Goal: Task Accomplishment & Management: Complete application form

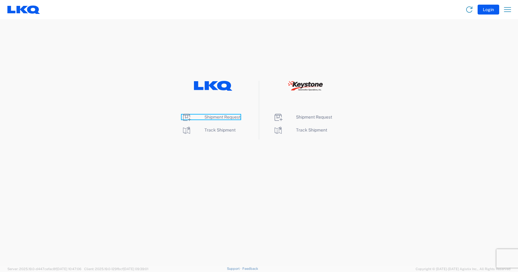
click at [226, 116] on span "Shipment Request" at bounding box center [222, 116] width 36 height 5
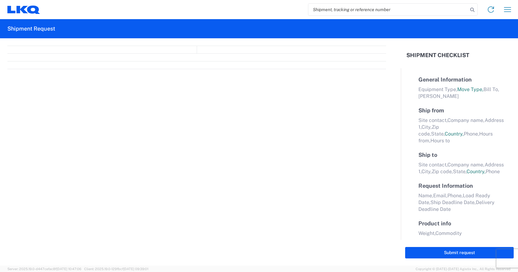
select select "FULL"
select select "LBS"
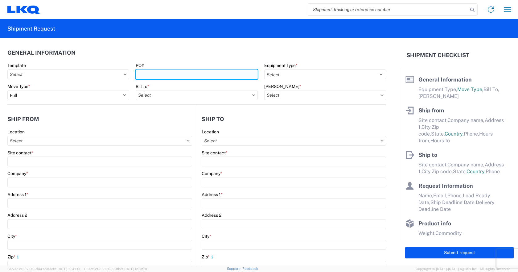
click at [152, 74] on input "PO#" at bounding box center [197, 74] width 122 height 10
type input "t31538"
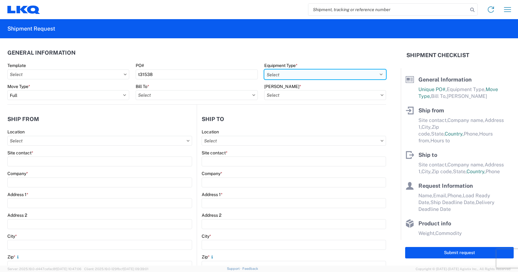
click at [291, 75] on select "Select 53’ Dry Van Flatbed Dropdeck (van) Lowboy (flatbed) Rail" at bounding box center [325, 74] width 122 height 10
select select "STDV"
click at [264, 69] on select "Select 53’ Dry Van Flatbed Dropdeck (van) Lowboy (flatbed) Rail" at bounding box center [325, 74] width 122 height 10
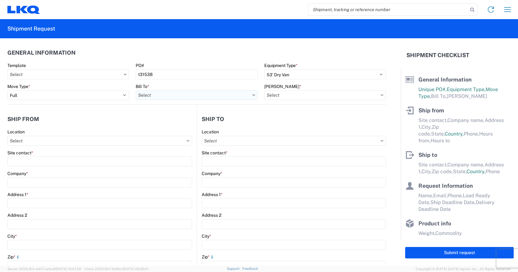
click at [177, 98] on input "text" at bounding box center [197, 95] width 122 height 10
type input "3392"
click at [176, 123] on div "3392 - Transmetco" at bounding box center [190, 122] width 108 height 10
type input "3392 - Transmetco"
click at [303, 96] on input "text" at bounding box center [325, 95] width 122 height 10
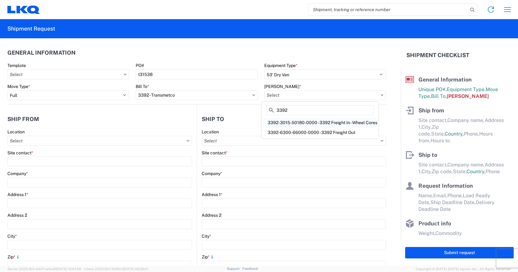
type input "3392"
click at [316, 122] on div "3392-3015-50180-0000 - 3392 Freight In - Wheel Cores" at bounding box center [320, 122] width 115 height 10
type input "3392-3015-50180-0000 - 3392 Freight In - Wheel Cores"
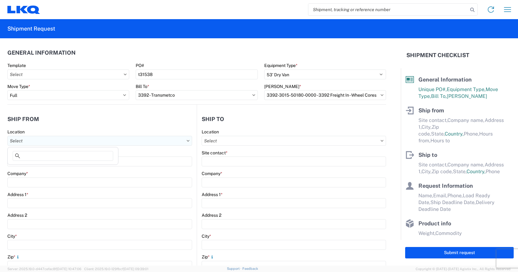
click at [80, 142] on input "text" at bounding box center [99, 141] width 185 height 10
type input "1785"
click at [47, 167] on div "1785 - Stockton CA" at bounding box center [63, 168] width 108 height 10
type input "1785 - Stockton CA"
type input "LKQ Corporation"
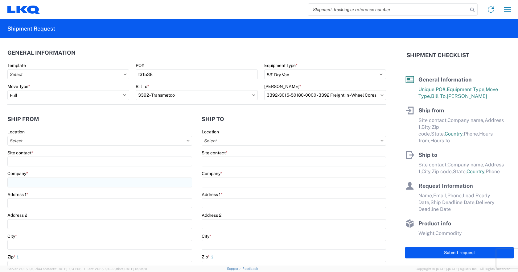
type input "2041 Navy Drive"
type input "Stockton"
type input "95206"
select select "CA"
select select "US"
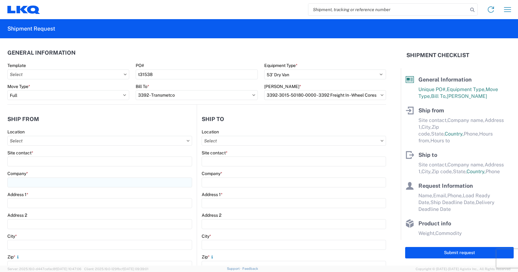
type input "08:00"
type input "17:00"
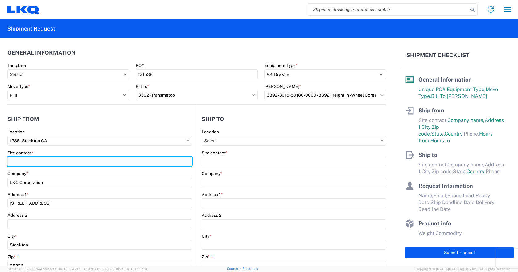
click at [60, 159] on input "Site contact *" at bounding box center [99, 161] width 185 height 10
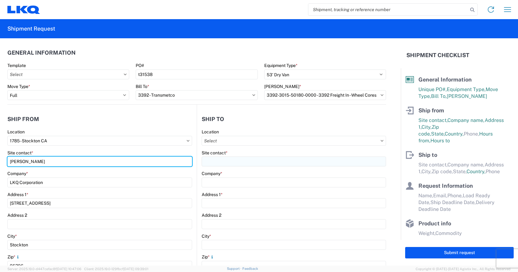
type input "Karana Chhuop"
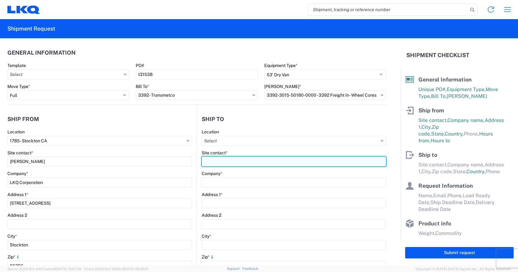
click at [265, 162] on input "Site contact *" at bounding box center [294, 161] width 184 height 10
type input "Ryan Gledhill"
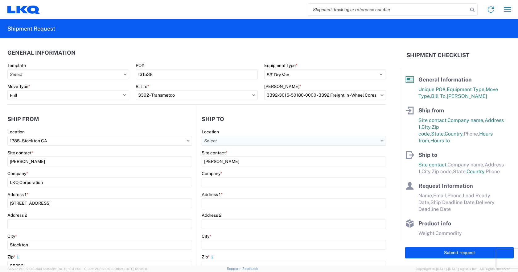
click at [244, 142] on input "text" at bounding box center [294, 141] width 184 height 10
type input "3392"
click at [225, 167] on div "3392 - Transmetco" at bounding box center [255, 168] width 108 height 10
type input "3392 - Transmetco"
type input "LKQ Corporation"
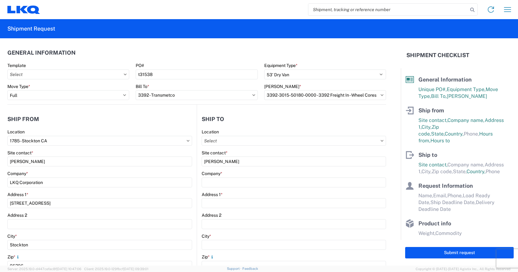
type input "1750 Riverfork Dr"
type input "Huntington"
type input "46750"
select select "US"
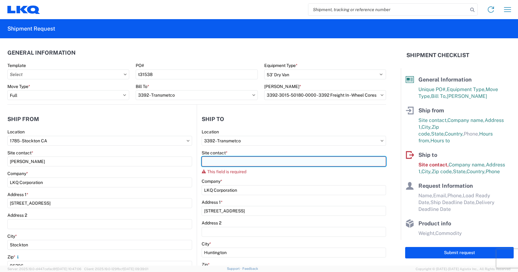
click at [253, 159] on input "Site contact *" at bounding box center [294, 161] width 184 height 10
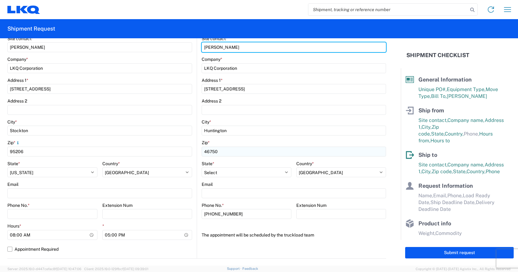
scroll to position [123, 0]
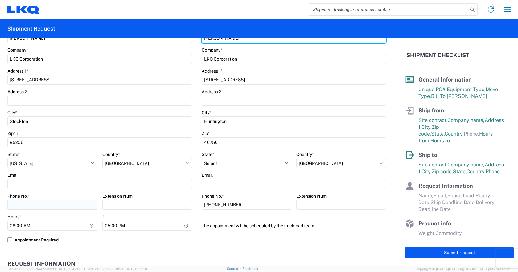
type input "Ryan Gledhill"
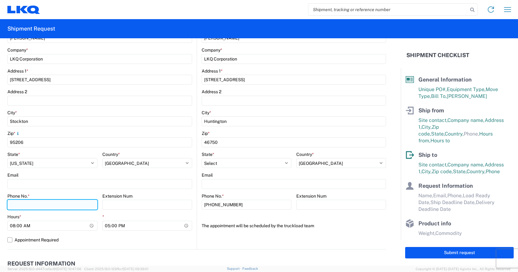
click at [66, 206] on input "Phone No. *" at bounding box center [52, 205] width 90 height 10
type input "2099818740"
click at [326, 223] on div "The appointment will be scheduled by the truckload team" at bounding box center [294, 225] width 184 height 10
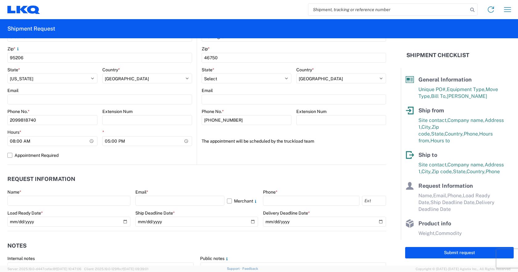
scroll to position [247, 0]
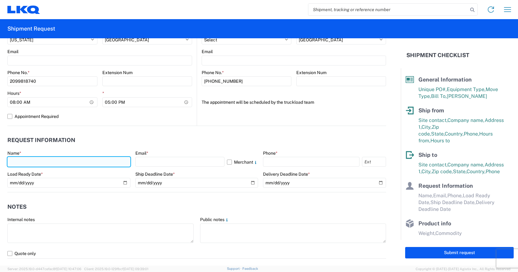
click at [61, 164] on input "text" at bounding box center [68, 162] width 123 height 10
type input "Bunthea Suon"
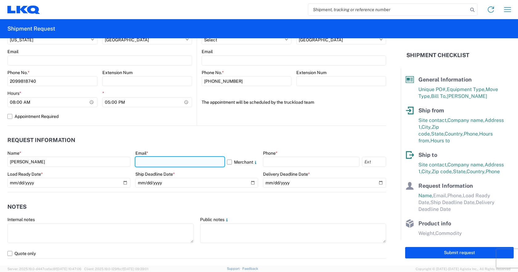
click at [156, 163] on input "text" at bounding box center [179, 162] width 89 height 10
type input "bxsuon@lkqcorp.com"
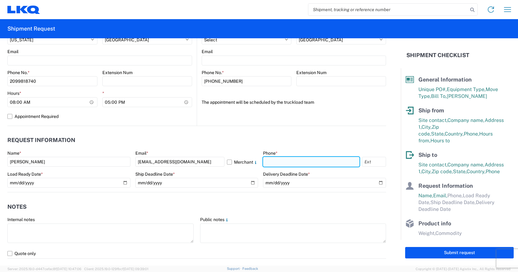
click at [283, 160] on input "text" at bounding box center [311, 162] width 97 height 10
type input "209-981-8740"
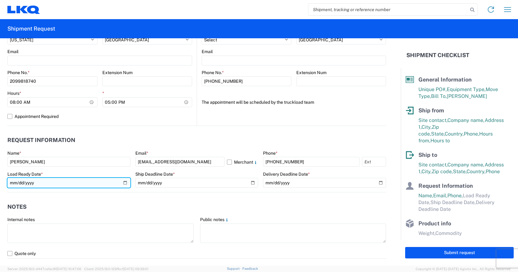
click at [125, 182] on input "date" at bounding box center [68, 183] width 123 height 10
type input "2025-09-19"
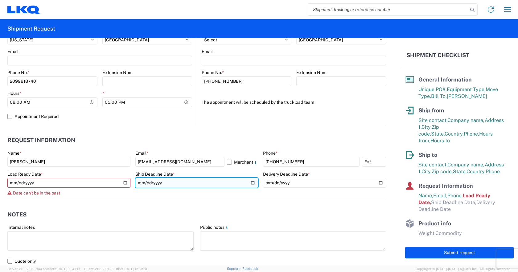
click at [248, 182] on input "date" at bounding box center [196, 183] width 123 height 10
type input "2025-09-22"
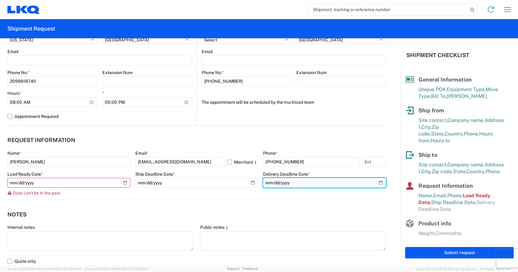
click at [376, 183] on input "date" at bounding box center [324, 183] width 123 height 10
type input "2025-09-26"
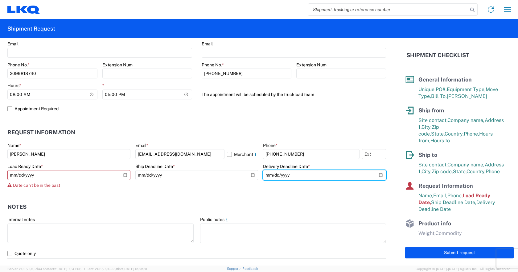
scroll to position [339, 0]
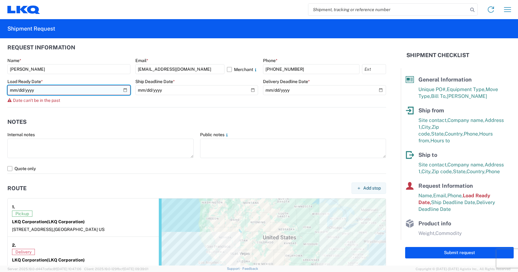
click at [123, 89] on input "2025-09-19" at bounding box center [68, 90] width 123 height 10
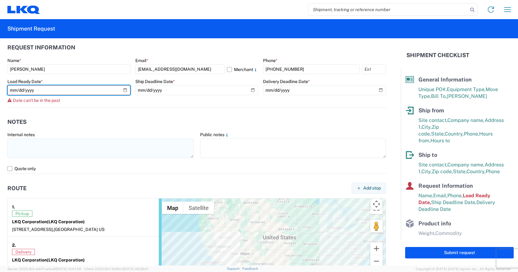
type input "2025-09-20"
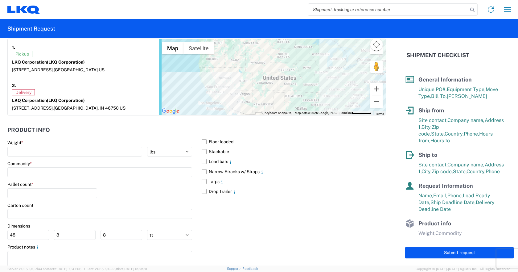
scroll to position [493, 0]
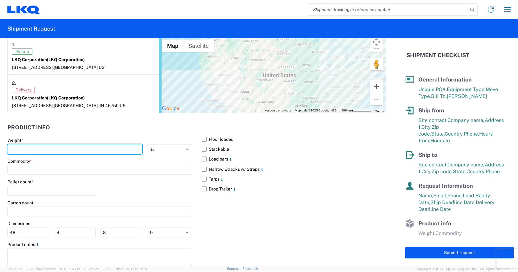
click at [111, 150] on input "number" at bounding box center [74, 149] width 135 height 10
type input "35000"
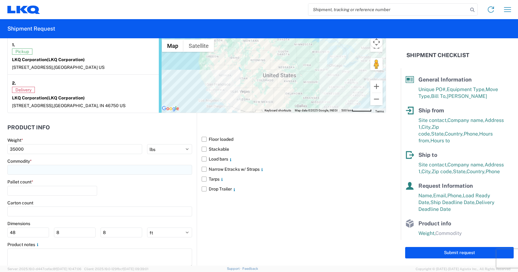
click at [95, 171] on input at bounding box center [99, 170] width 185 height 10
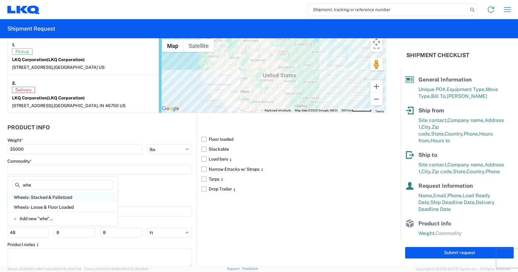
type input "whe"
click at [61, 195] on div "Wheels - Stacked & Palletized" at bounding box center [63, 197] width 108 height 10
type input "Wheels - Stacked & Palletized"
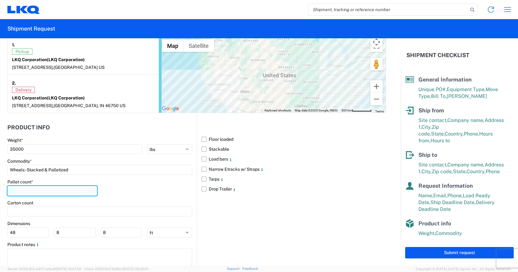
click at [71, 186] on input "number" at bounding box center [52, 191] width 90 height 10
type input "36"
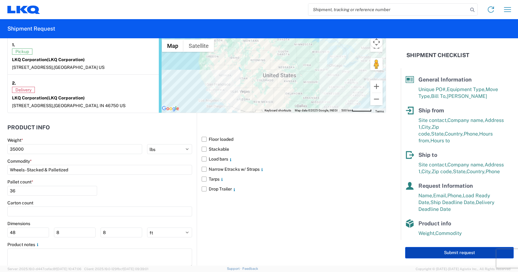
click at [453, 256] on button "Submit request" at bounding box center [459, 252] width 109 height 11
select select "US"
